Goal: Ask a question: Seek information or help from site administrators or community

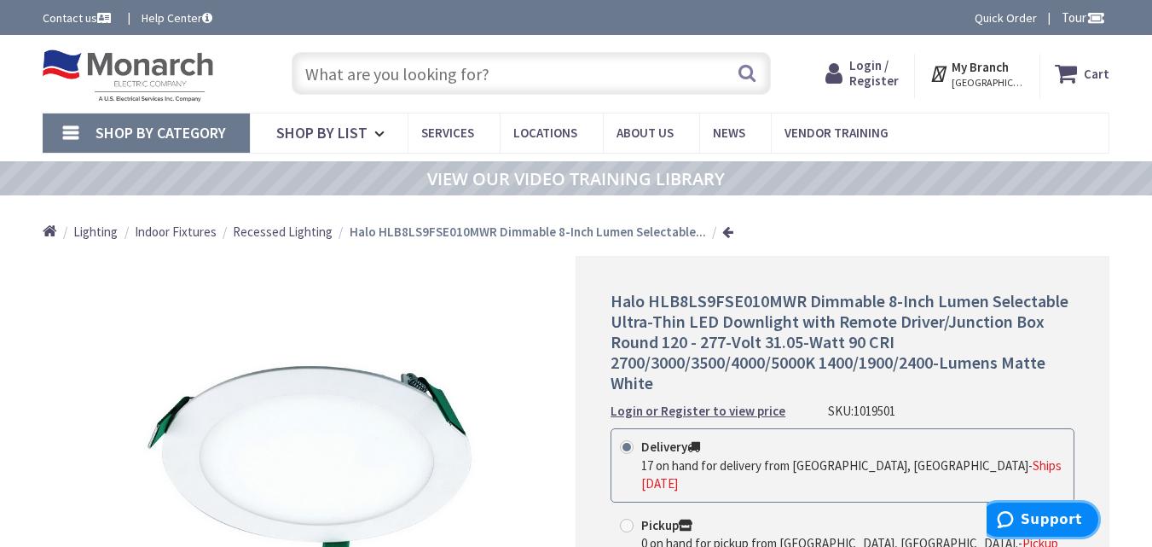
click at [1021, 521] on span "Support" at bounding box center [1009, 519] width 24 height 17
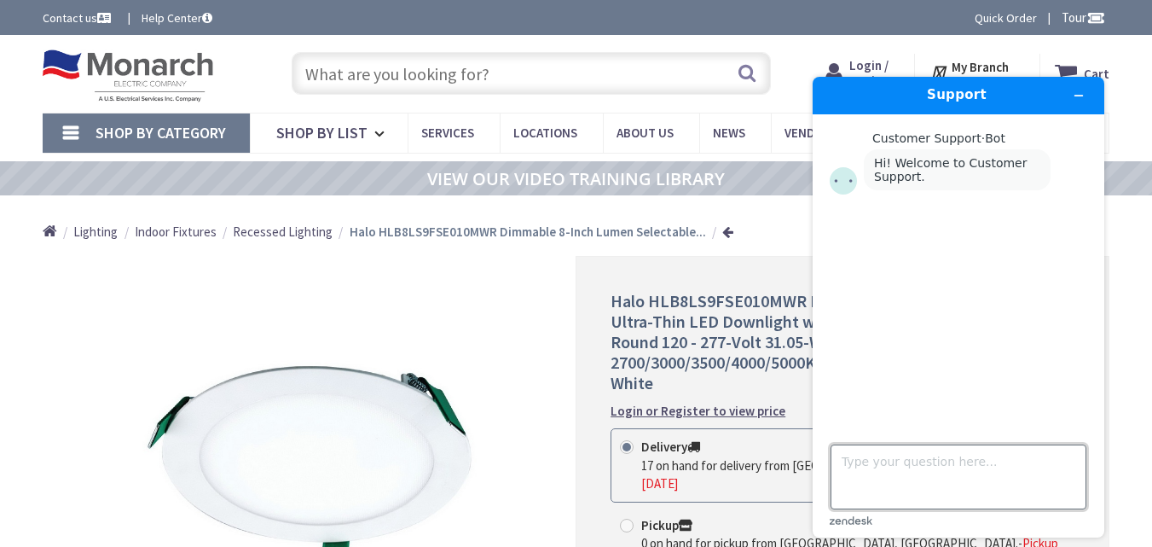
click at [867, 457] on textarea "Type your question here..." at bounding box center [959, 476] width 256 height 65
type textarea "Hello"
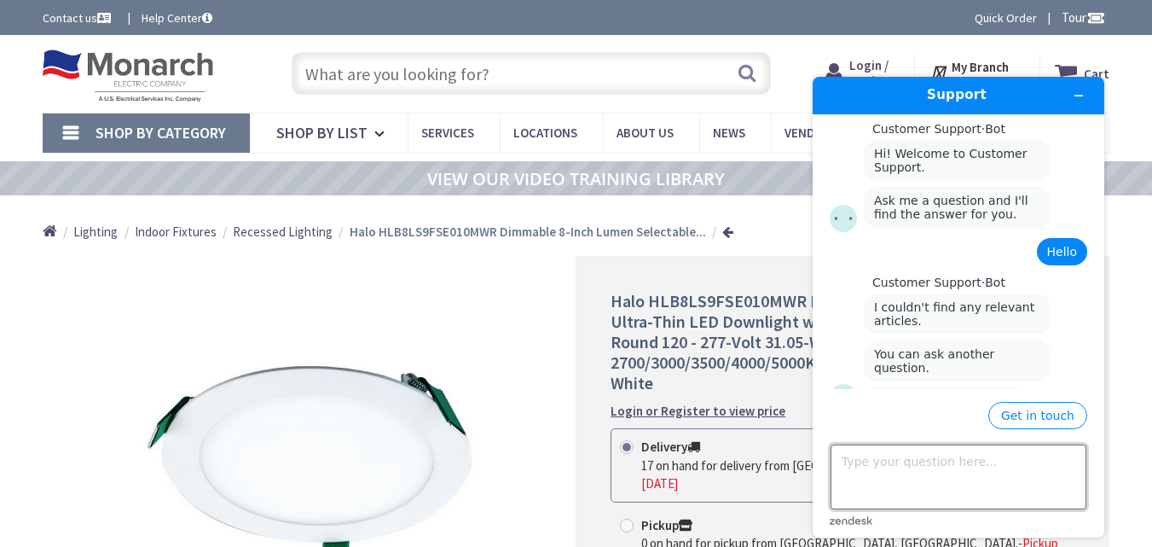
scroll to position [43, 0]
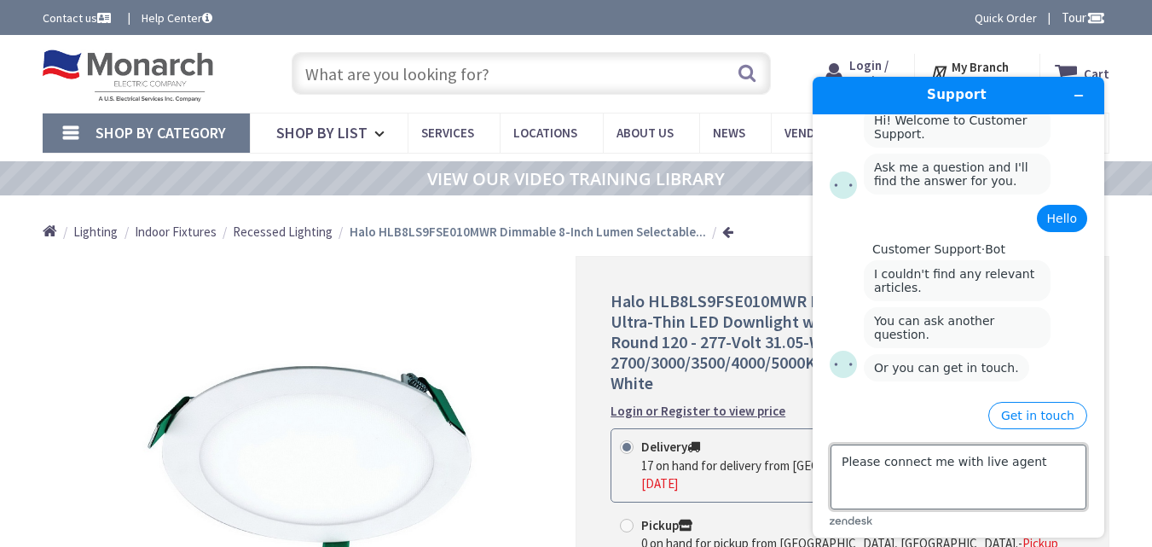
type textarea "Please connect me with live agent"
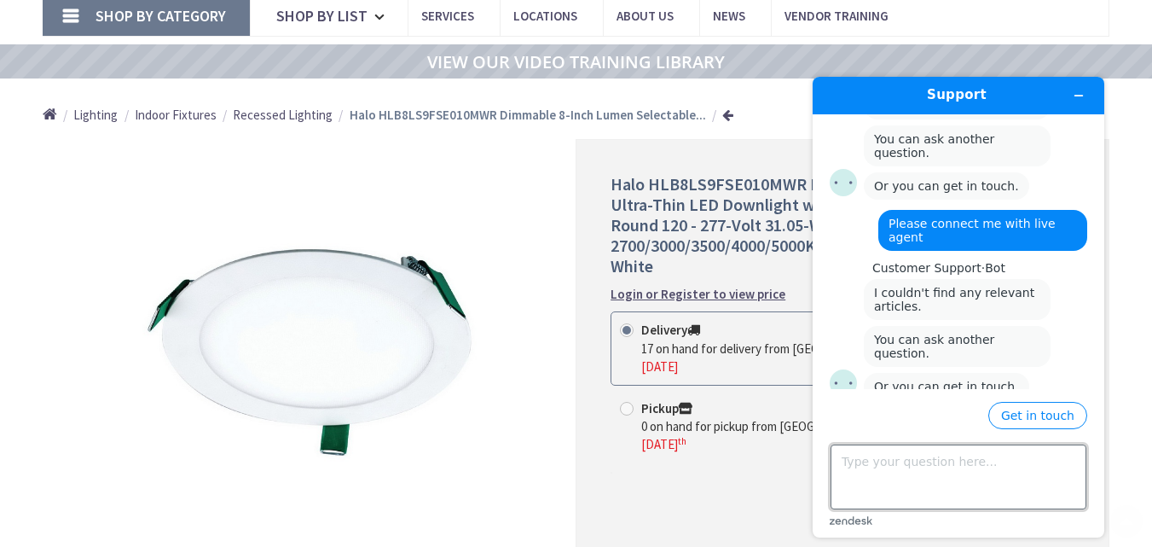
scroll to position [171, 0]
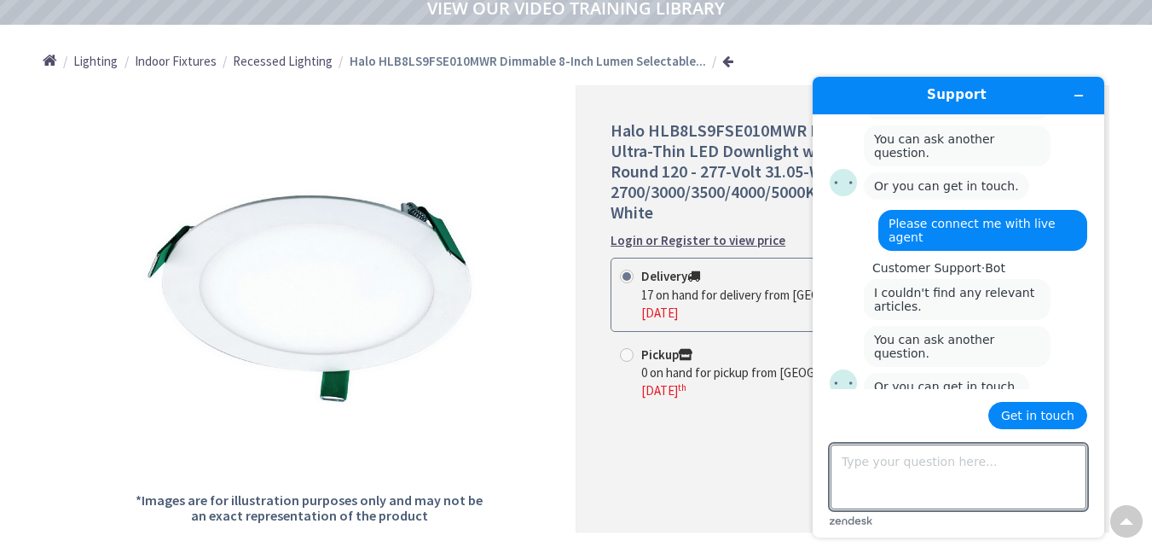
click at [1030, 414] on button "Get in touch" at bounding box center [1037, 415] width 99 height 27
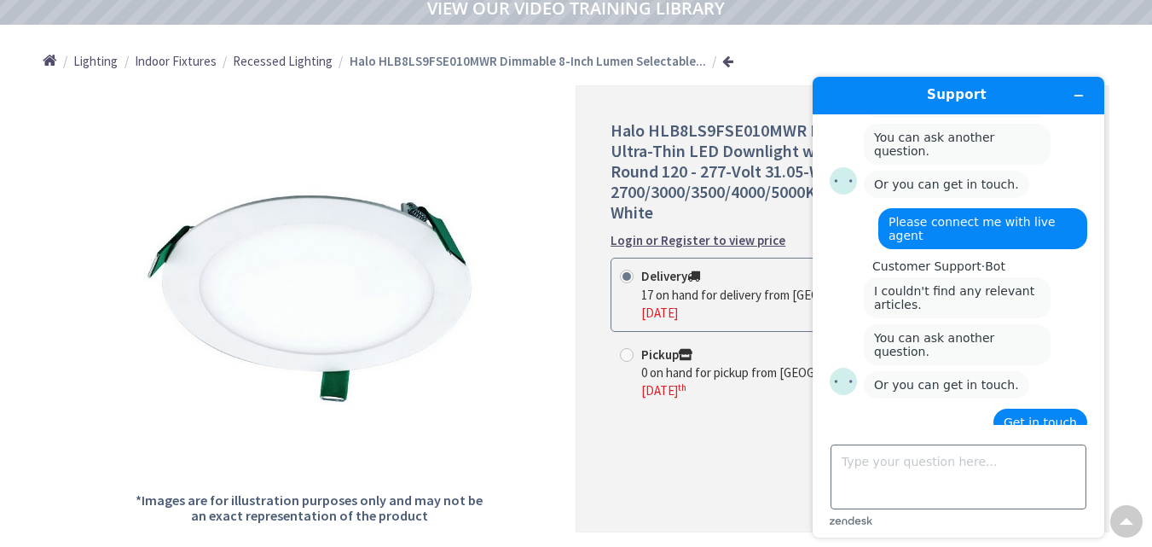
scroll to position [373, 0]
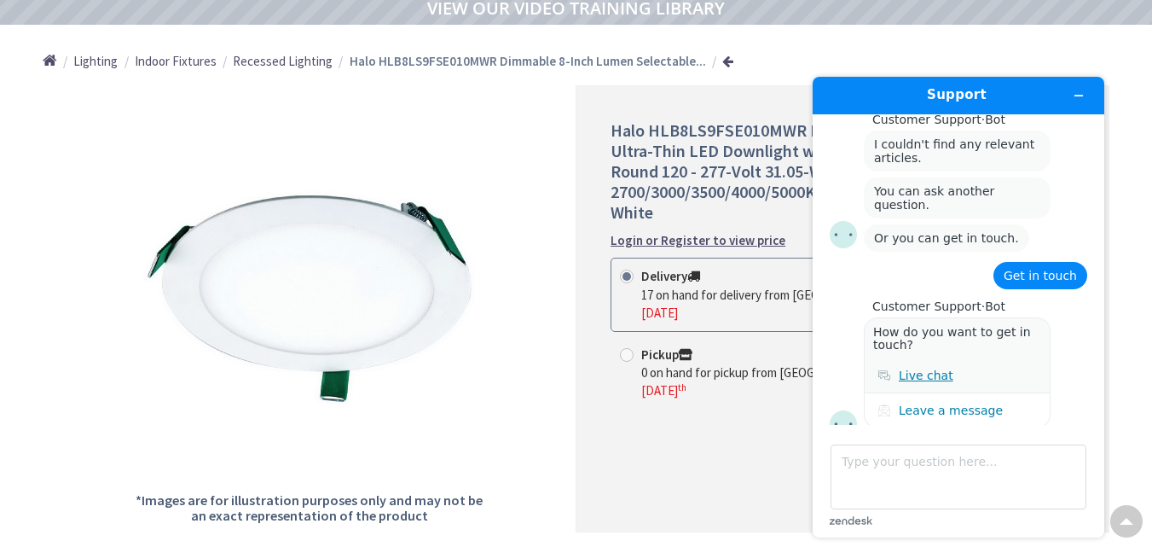
click at [923, 368] on div "Live chat" at bounding box center [926, 375] width 55 height 14
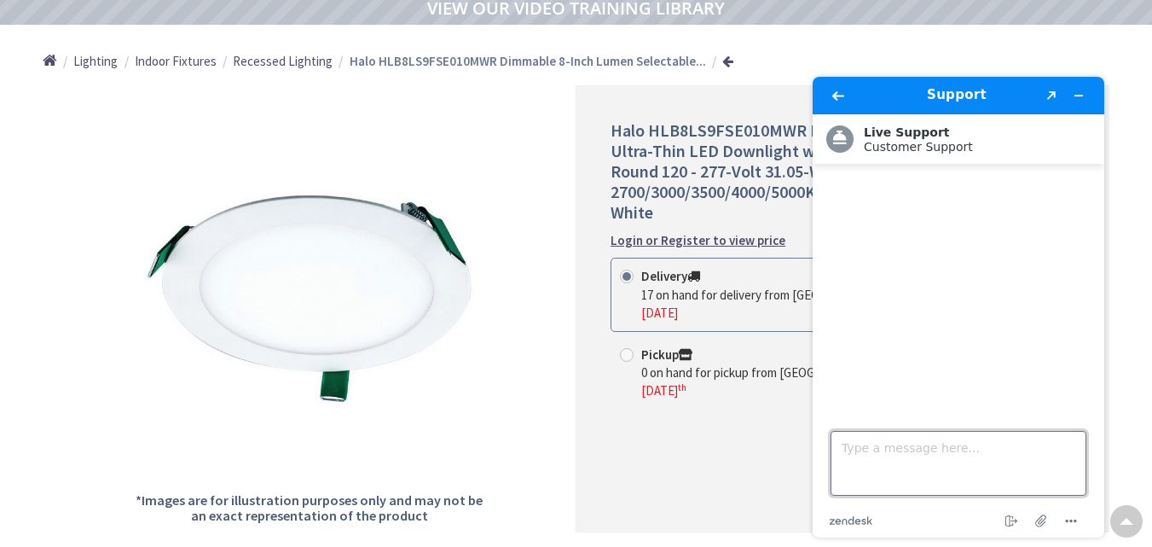
click at [843, 451] on textarea "Type a message here..." at bounding box center [959, 463] width 256 height 65
type textarea "L"
type textarea "Connect me with live agent"
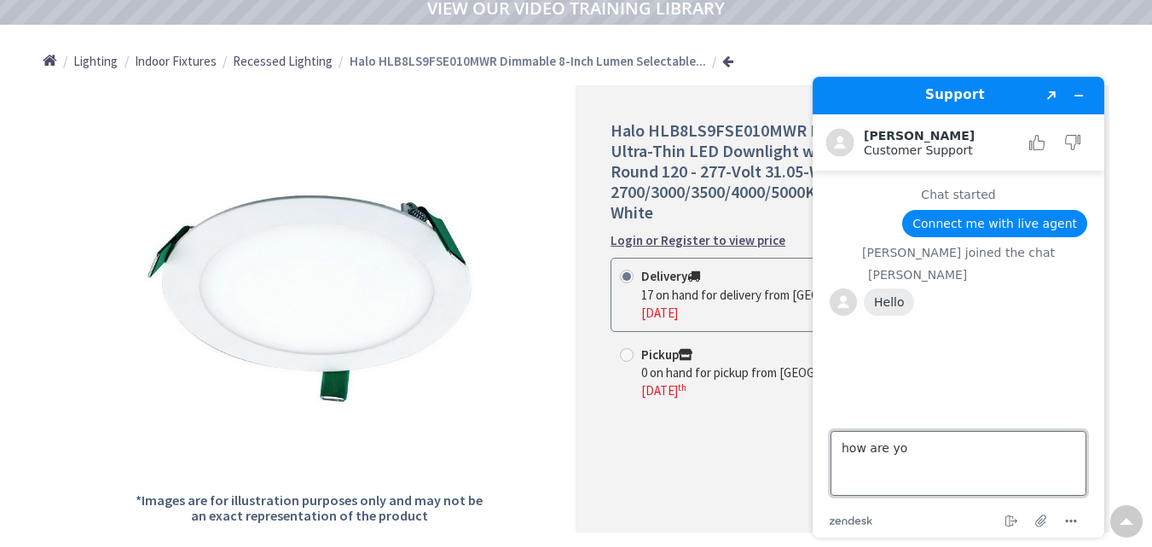
type textarea "how are you"
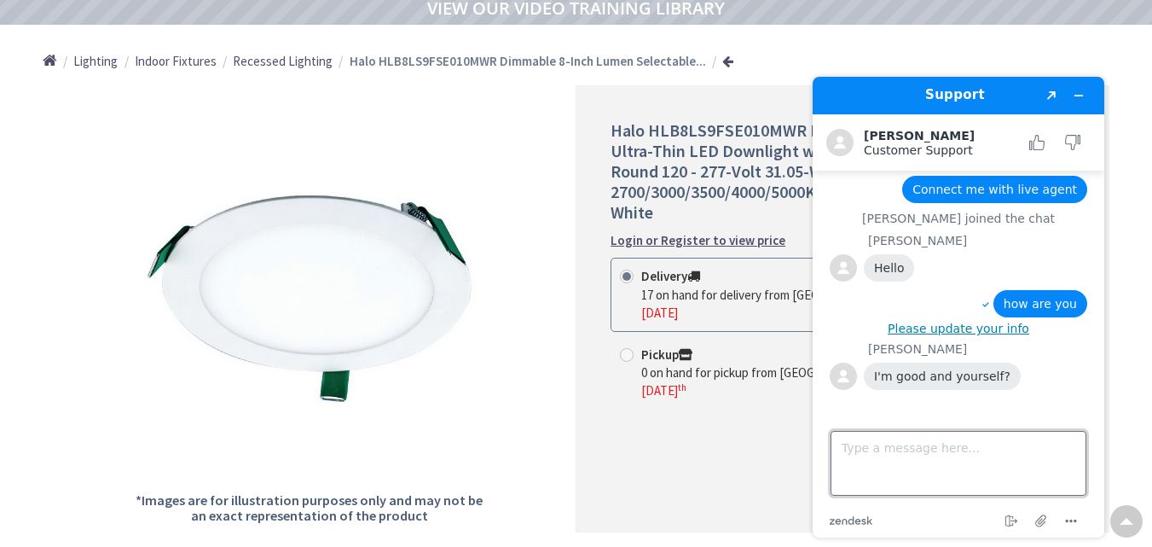
scroll to position [38, 0]
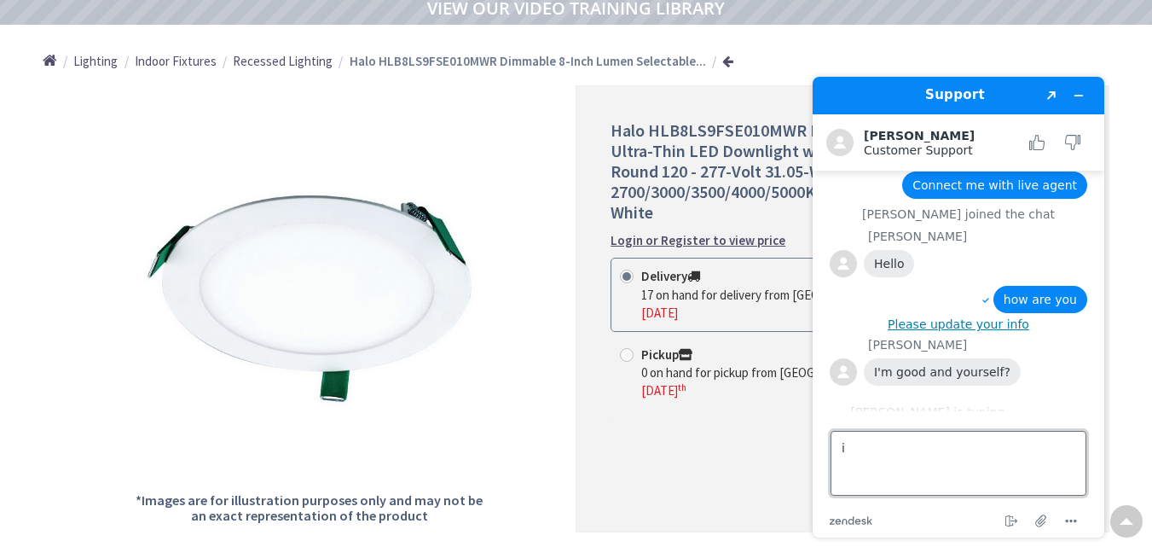
type textarea "i"
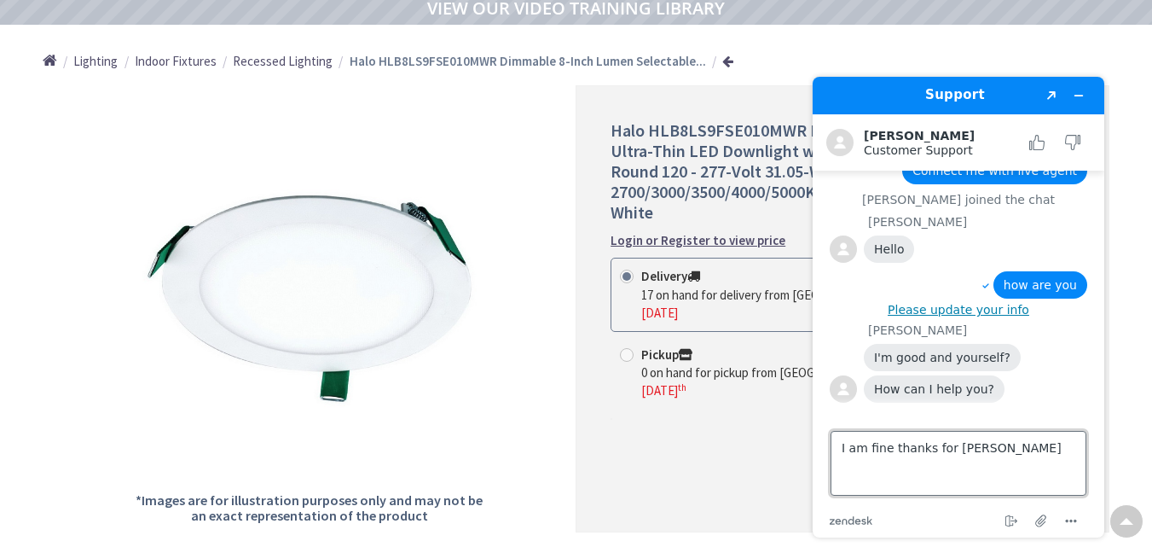
type textarea "I am fine thanks for asking"
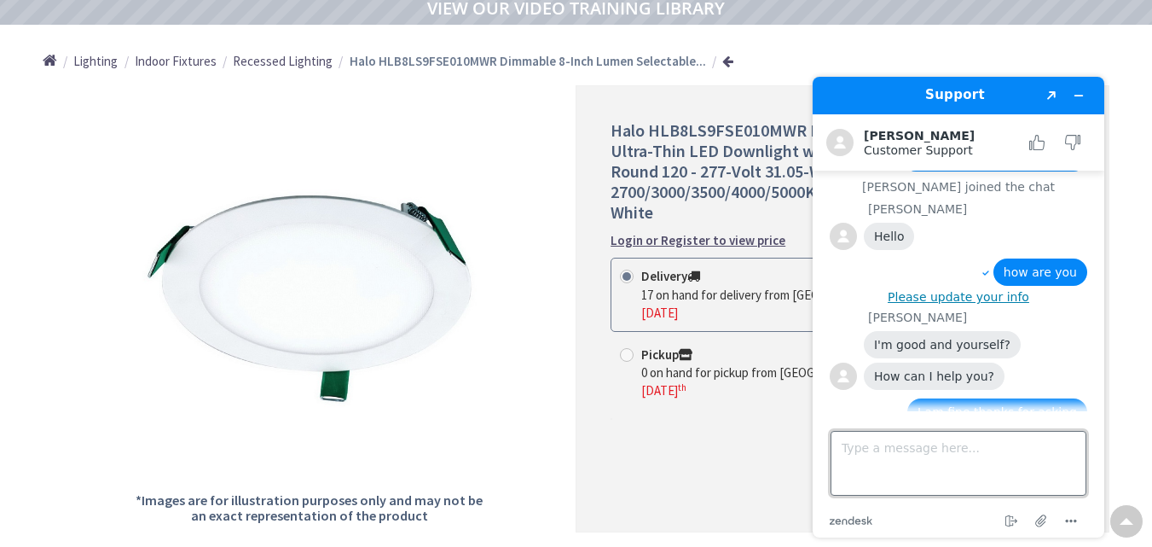
scroll to position [101, 0]
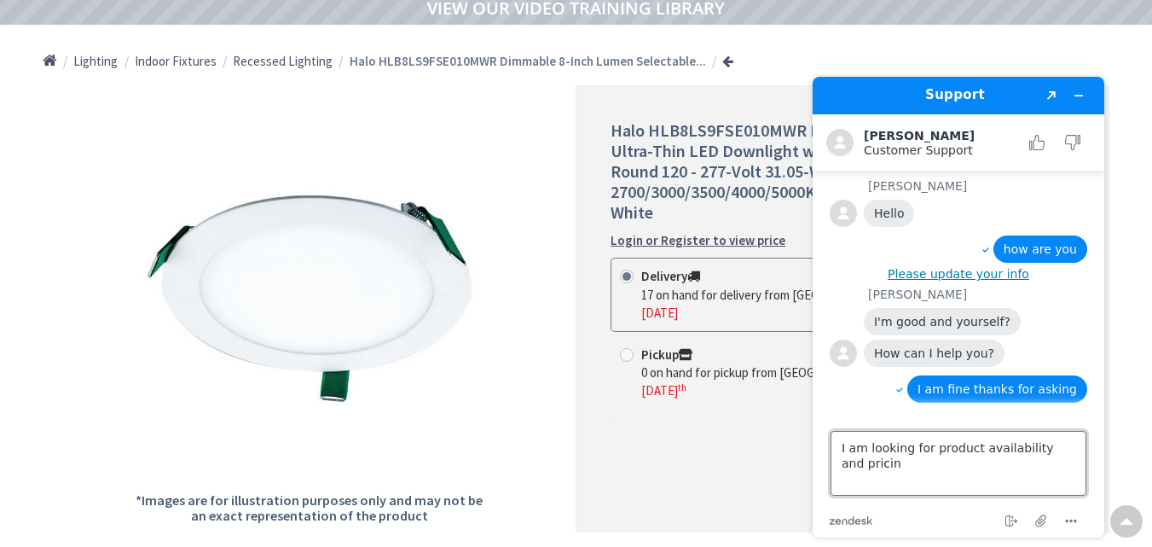
type textarea "I am looking for product availability and pricing"
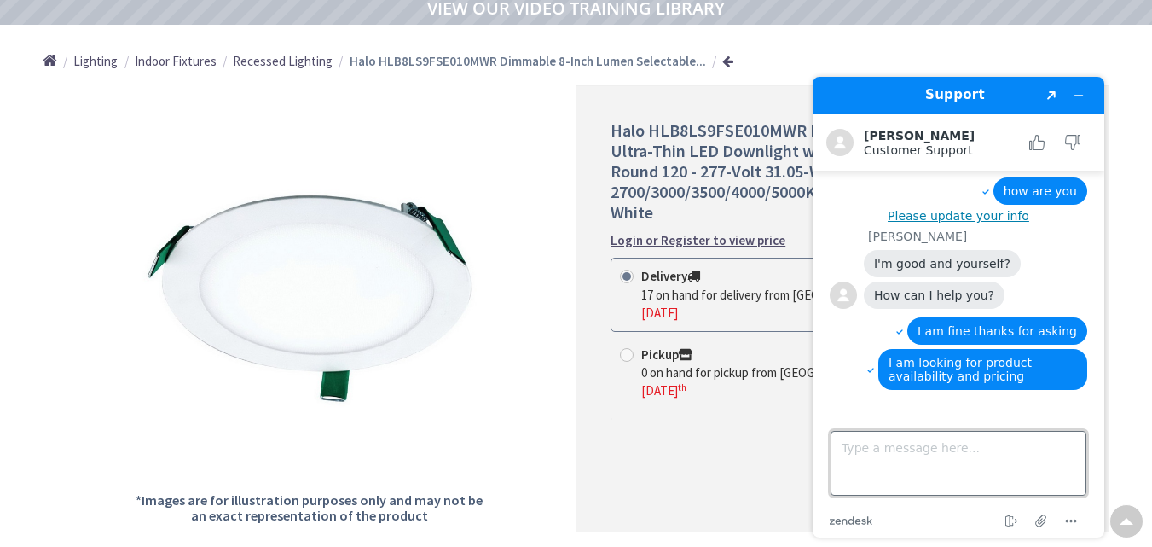
scroll to position [151, 0]
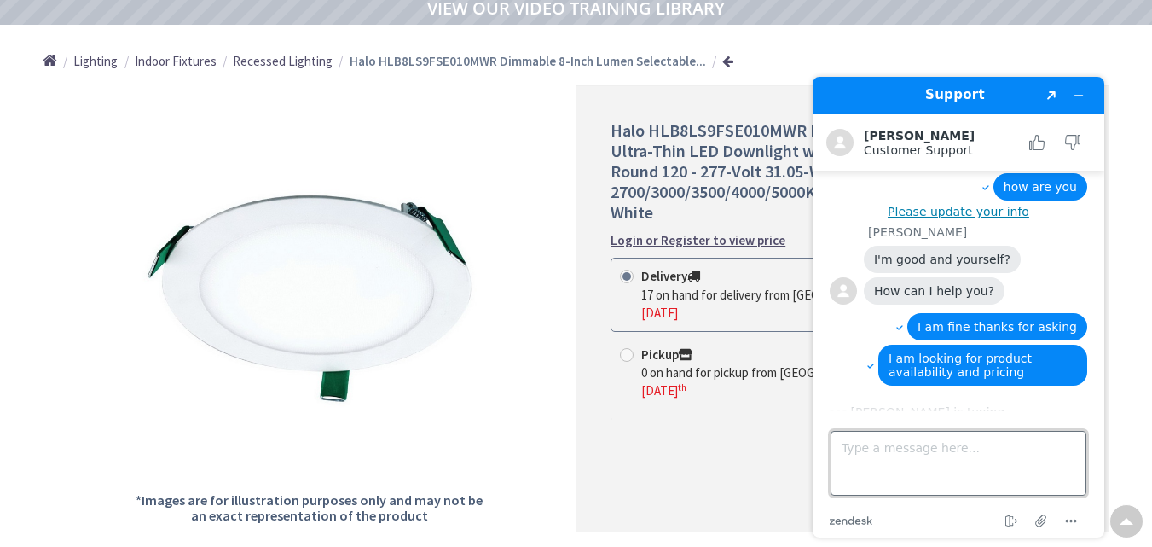
paste textarea "FB-104490"
type textarea "F"
paste textarea "HLB8LS9FSE010MWR"
click at [997, 436] on textarea "HLB8LS9FSE010MWR" at bounding box center [959, 463] width 256 height 65
paste textarea "HLB8ROTMW"
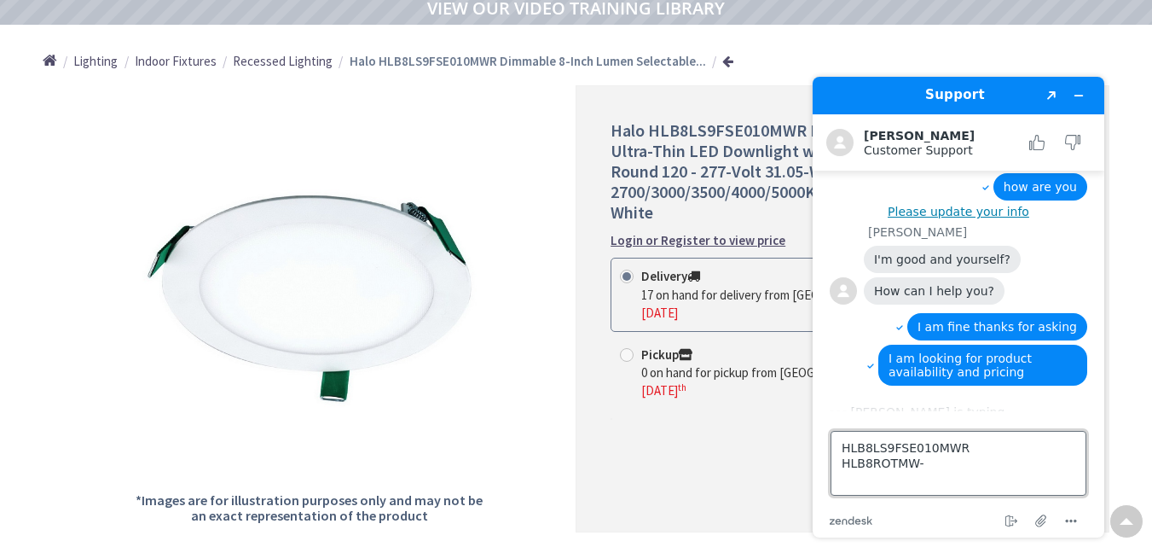
type textarea "HLB8LS9FSE010MWR HLB8ROTMW"
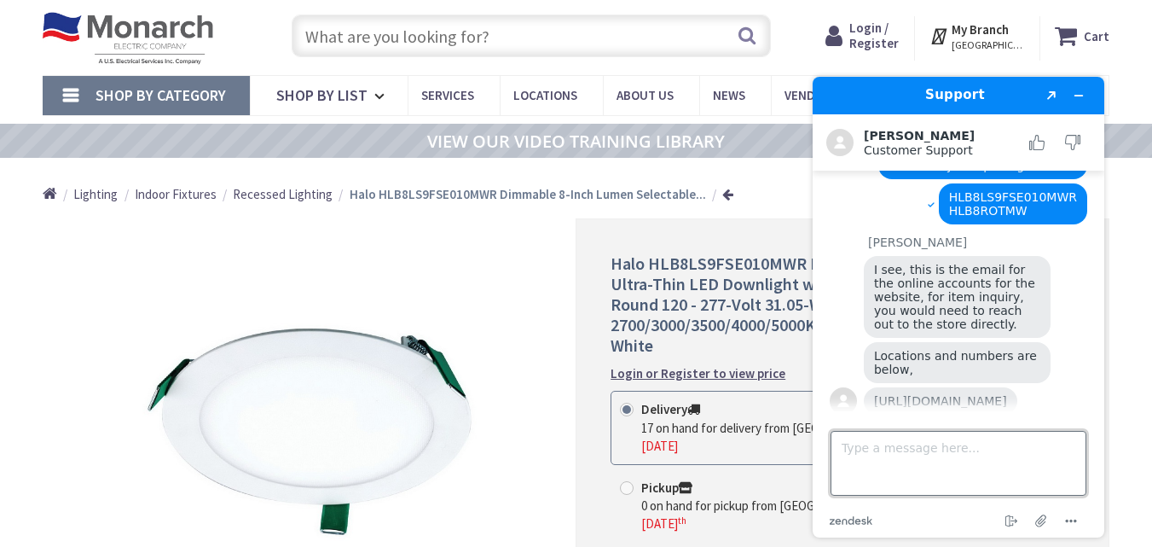
scroll to position [398, 0]
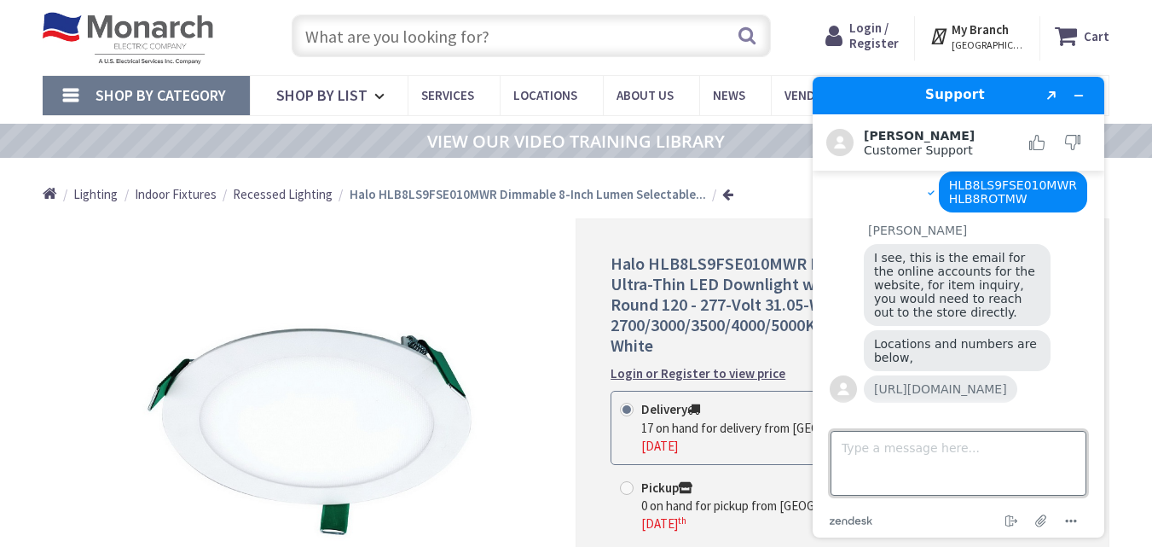
click at [910, 451] on textarea "Type a message here..." at bounding box center [959, 463] width 256 height 65
type textarea "ok I'll do .thanks for your precious time"
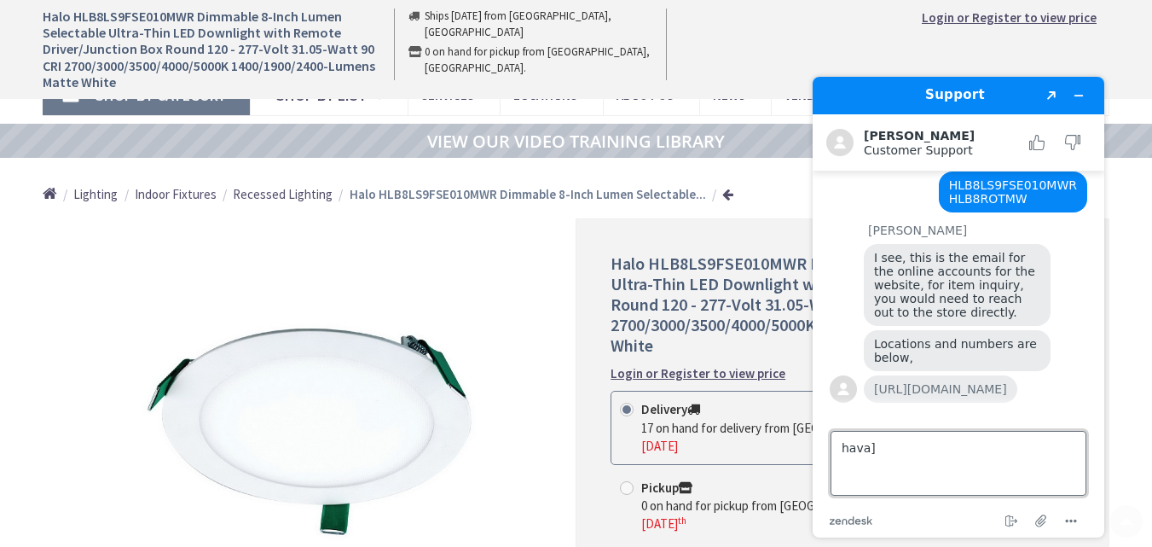
scroll to position [1596, 0]
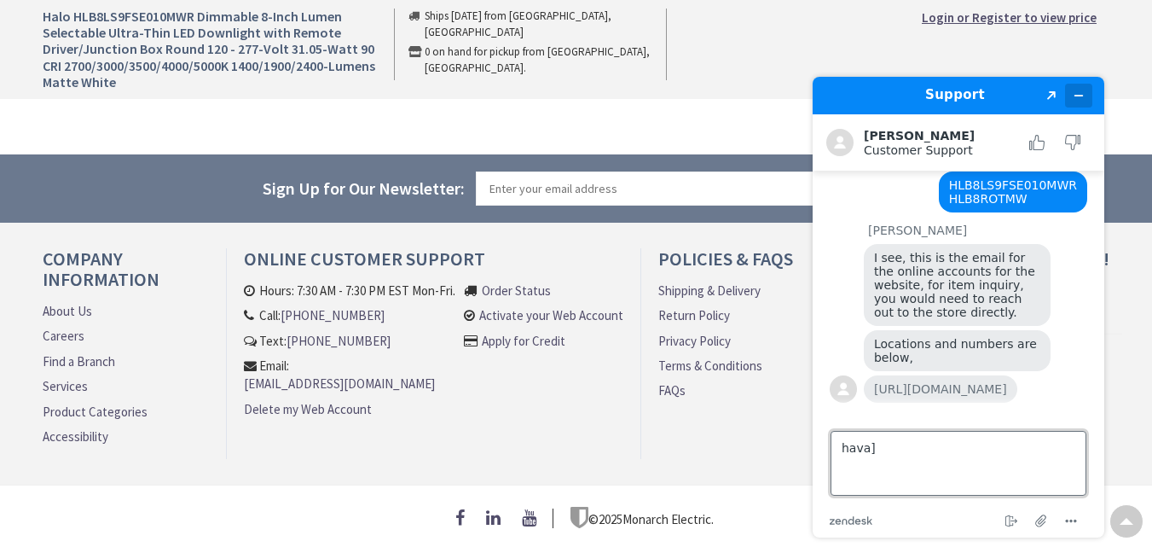
type textarea "hava]"
click at [1077, 85] on button "Minimize widget" at bounding box center [1078, 96] width 27 height 24
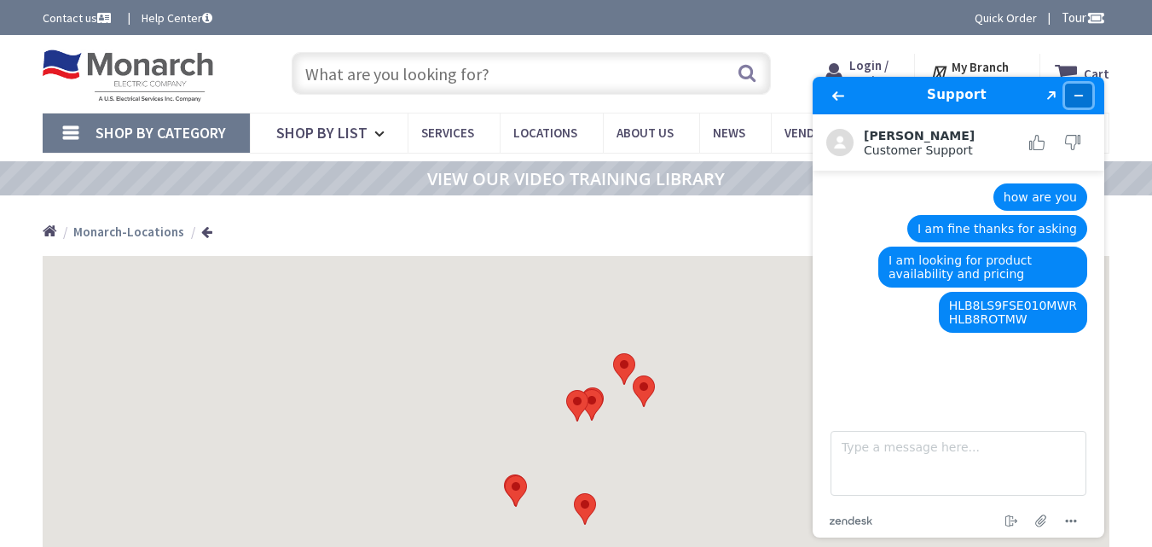
click at [1075, 90] on icon "Minimize widget" at bounding box center [1079, 96] width 12 height 12
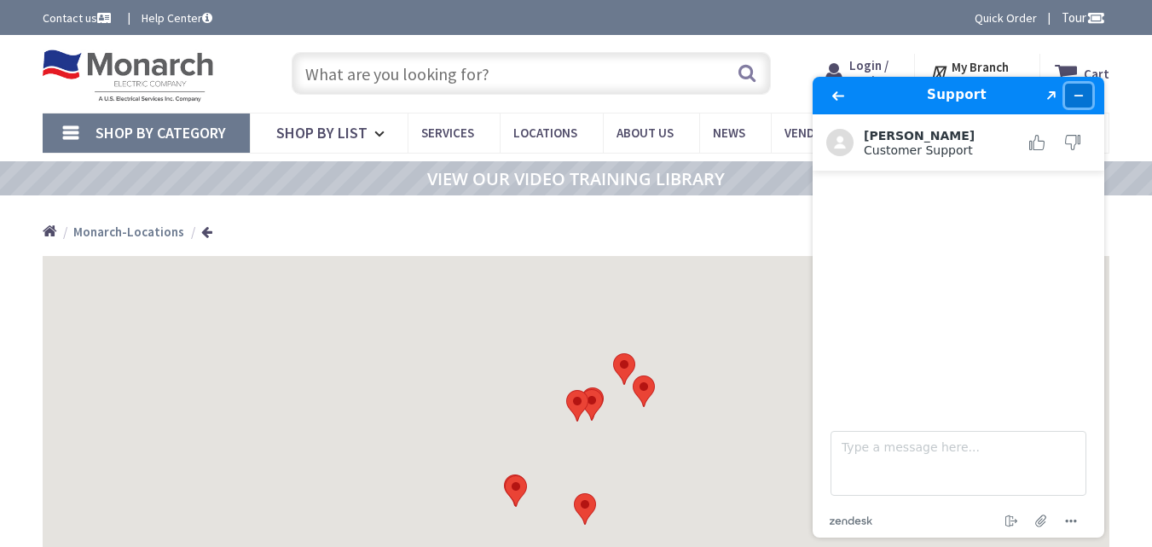
click at [1078, 99] on icon "Minimize widget" at bounding box center [1079, 96] width 12 height 12
